Goal: Information Seeking & Learning: Learn about a topic

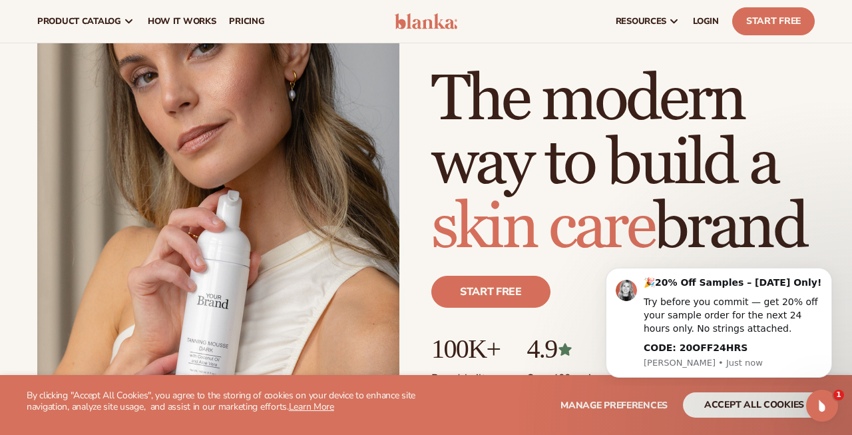
scroll to position [120, 0]
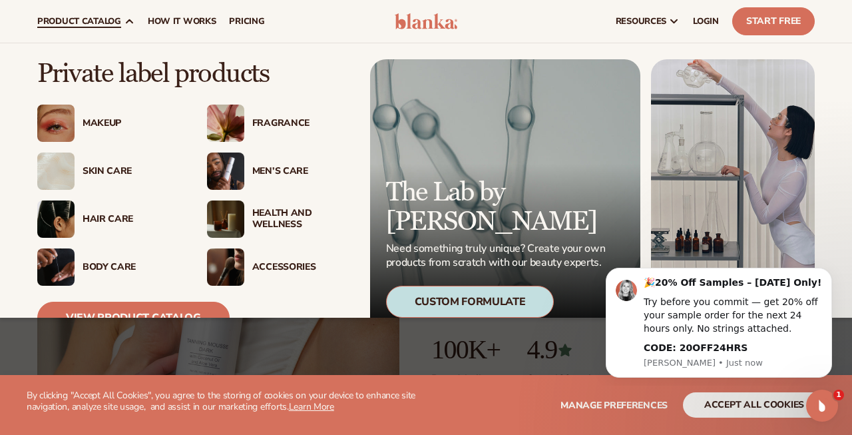
click at [97, 168] on div "Skin Care" at bounding box center [132, 171] width 98 height 11
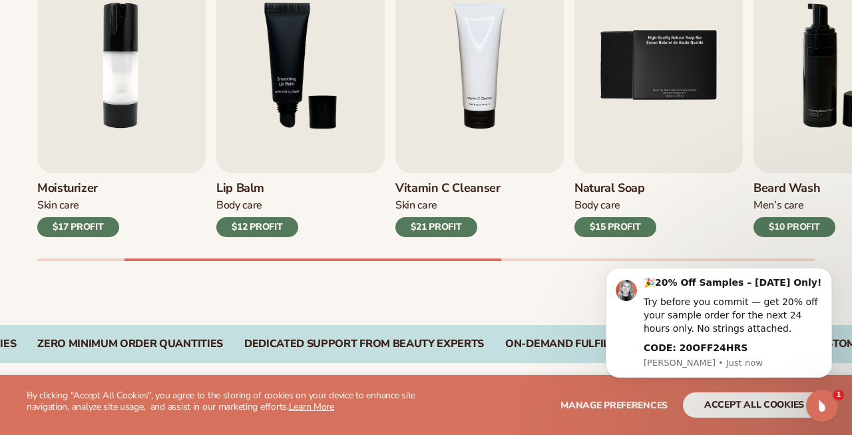
scroll to position [511, 0]
